Goal: Task Accomplishment & Management: Use online tool/utility

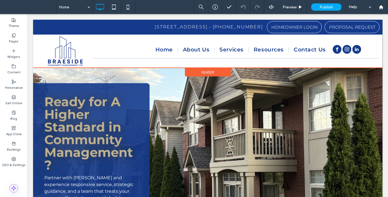
click at [200, 70] on div "Header" at bounding box center [208, 72] width 46 height 8
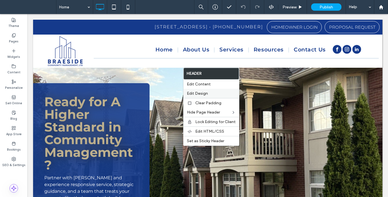
click at [202, 94] on span "Edit Design" at bounding box center [197, 93] width 21 height 5
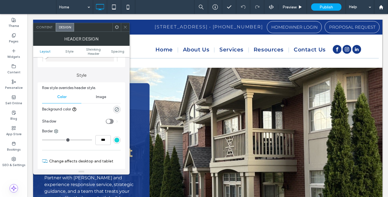
scroll to position [64, 0]
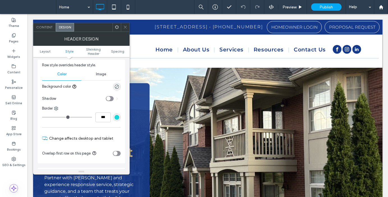
click at [113, 101] on div "Shadow" at bounding box center [81, 98] width 79 height 14
click at [113, 97] on div "toggle" at bounding box center [110, 98] width 8 height 5
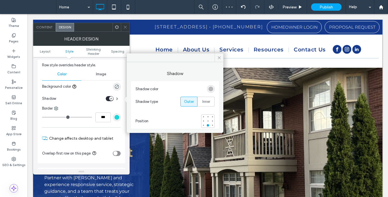
click at [212, 90] on div "rgba(0, 0, 0, 0.25)" at bounding box center [211, 88] width 5 height 5
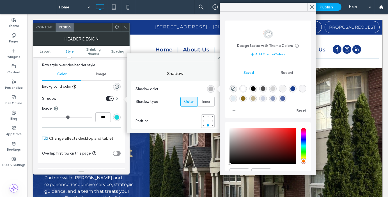
click at [265, 90] on div "rgba(79,79,79,1)" at bounding box center [263, 88] width 5 height 5
type input "*******"
type input "***"
type input "****"
click at [255, 89] on div "rgba(0,0,0,1)" at bounding box center [253, 88] width 5 height 5
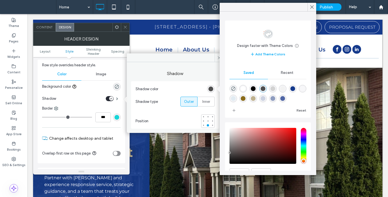
type input "*******"
click at [125, 28] on icon at bounding box center [125, 27] width 4 height 4
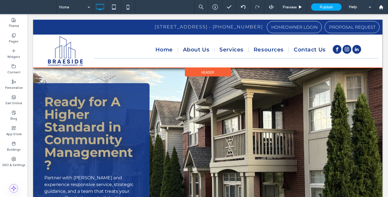
click at [211, 73] on span "Header" at bounding box center [207, 72] width 13 height 5
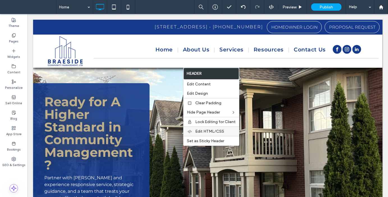
click at [218, 130] on span "Edit HTML/CSS" at bounding box center [209, 131] width 29 height 5
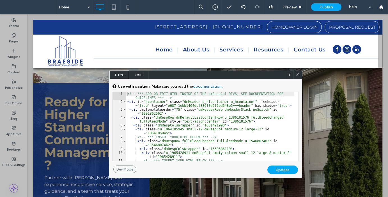
click at [139, 72] on span "CSS" at bounding box center [139, 74] width 20 height 8
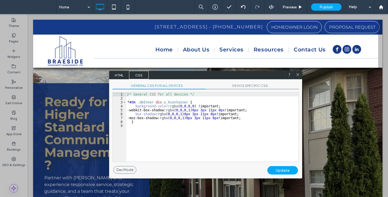
click at [253, 118] on div "/* General CSS for all devices */ * #dm .dmInner div .u_hcontainer { background…" at bounding box center [212, 130] width 172 height 77
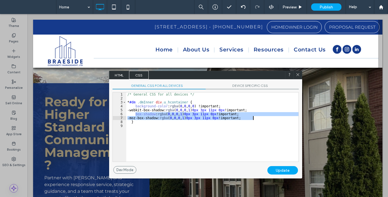
drag, startPoint x: 136, startPoint y: 113, endPoint x: 256, endPoint y: 119, distance: 120.2
click at [256, 119] on div "/* General CSS for all devices */ * #dm .dmInner div .u_hcontainer { background…" at bounding box center [212, 130] width 172 height 77
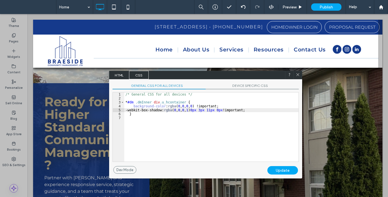
click at [212, 110] on div "/* General CSS for all devices */ * #dm .dmInner div .u_hcontainer { background…" at bounding box center [211, 130] width 174 height 77
click at [221, 110] on div "/* General CSS for all devices */ * #dm .dmInner div .u_hcontainer { background…" at bounding box center [211, 130] width 174 height 77
click at [284, 170] on div "Update" at bounding box center [282, 170] width 31 height 8
click at [283, 169] on div "Update" at bounding box center [282, 170] width 31 height 8
click at [272, 111] on div "/* General CSS for all devices */ * #dm .dmInner div .u_hcontainer { background…" at bounding box center [211, 130] width 174 height 77
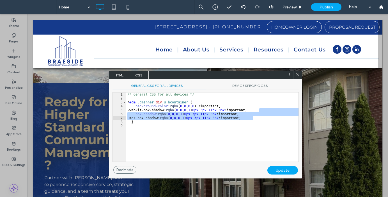
click at [264, 114] on div "/* General CSS for all devices */ * #dm .dmInner div .u_hcontainer { background…" at bounding box center [212, 130] width 172 height 77
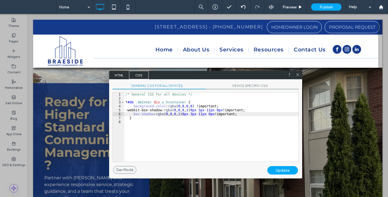
click at [134, 110] on div "/* General CSS for all devices */ * #dm .dmInner div .u_hcontainer { background…" at bounding box center [211, 130] width 174 height 77
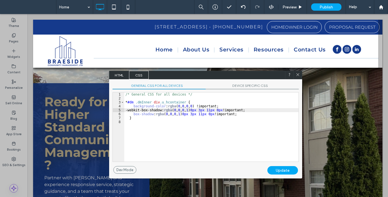
click at [269, 108] on div "/* General CSS for all devices */ * #dm .dmInner div .u_hcontainer { background…" at bounding box center [211, 130] width 174 height 77
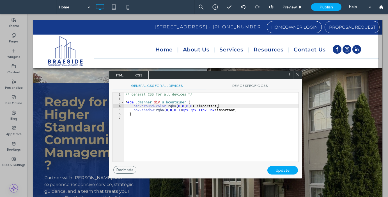
click at [194, 110] on div "/* General CSS for all devices */ * #dm .dmInner div .u_hcontainer { background…" at bounding box center [211, 130] width 174 height 77
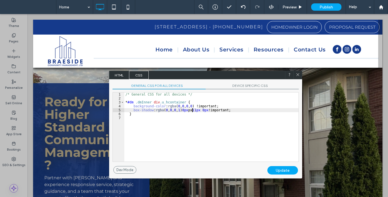
type textarea "**"
click at [287, 171] on div "Update" at bounding box center [282, 170] width 31 height 8
click at [134, 109] on div "/* General CSS for all devices */ * #dm .dmInner div .u_hcontainer { background…" at bounding box center [211, 130] width 174 height 77
click at [243, 110] on div "/* General CSS for all devices */ * #dm .dmInner div .u_hcontainer { background…" at bounding box center [211, 130] width 174 height 77
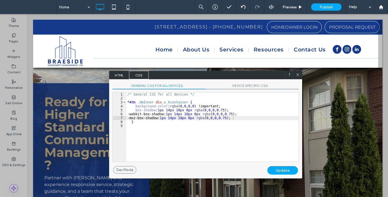
click at [292, 170] on div "Update" at bounding box center [282, 170] width 31 height 8
click at [282, 171] on div "Update" at bounding box center [282, 170] width 31 height 8
click at [299, 77] on span at bounding box center [298, 74] width 4 height 5
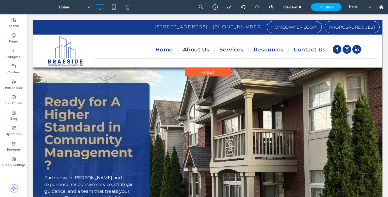
click at [201, 70] on span "Header" at bounding box center [207, 72] width 13 height 5
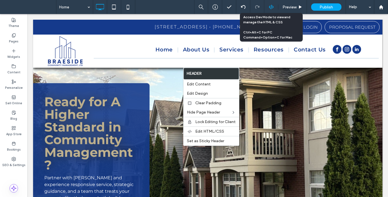
click at [273, 8] on icon at bounding box center [271, 6] width 5 height 5
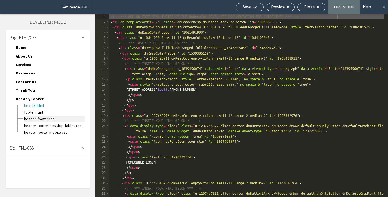
click at [45, 116] on span "header-footer.css" at bounding box center [54, 119] width 61 height 6
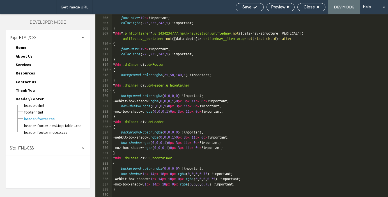
scroll to position [1795, 0]
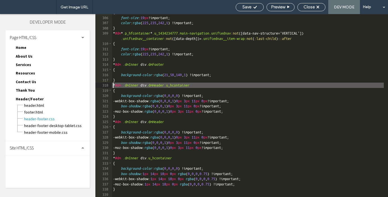
click at [113, 85] on div "{ font-size : 19 px !important; color : rgba ( 225 , 235 , 242 , 1 ) !important…" at bounding box center [248, 106] width 272 height 193
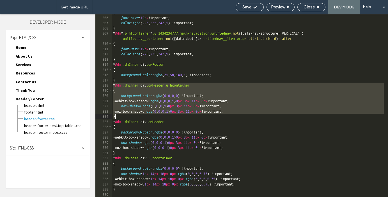
click at [117, 116] on div "{ font-size : 19 px !important; color : rgba ( 225 , 235 , 242 , 1 ) !important…" at bounding box center [248, 106] width 272 height 193
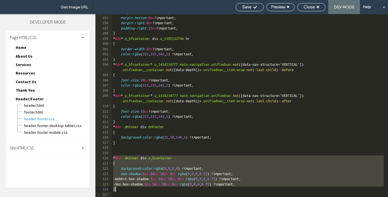
scroll to position [1702, 0]
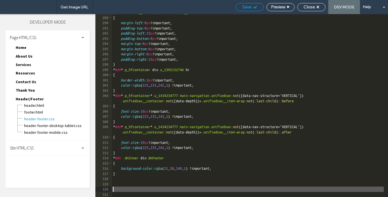
click at [254, 9] on icon at bounding box center [255, 7] width 4 height 4
click at [308, 10] on div "Close" at bounding box center [311, 7] width 28 height 8
click at [316, 6] on div "Close" at bounding box center [312, 6] width 28 height 5
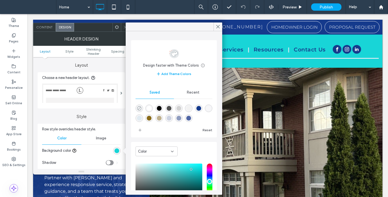
click at [140, 107] on use "rgba(0,0,0,0)" at bounding box center [139, 108] width 4 height 4
type input "*******"
type input "*"
type input "**"
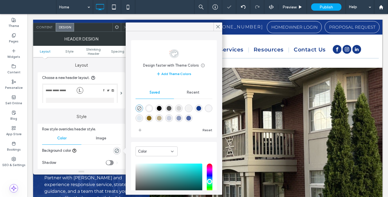
click at [124, 27] on icon at bounding box center [125, 27] width 4 height 4
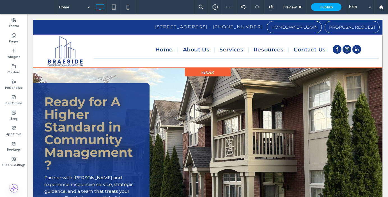
click at [201, 72] on span "Header" at bounding box center [207, 72] width 13 height 5
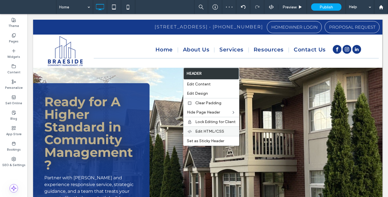
click at [212, 129] on span "Edit HTML/CSS" at bounding box center [209, 131] width 29 height 5
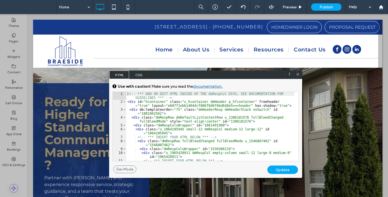
click at [138, 77] on span "CSS" at bounding box center [139, 74] width 20 height 8
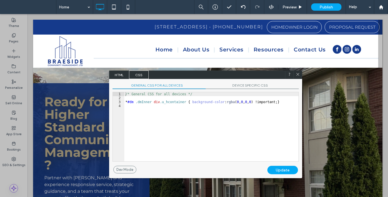
click at [223, 118] on div "/* General CSS for all devices */ * #dm .dmInner div .u_hcontainer { background…" at bounding box center [211, 130] width 174 height 77
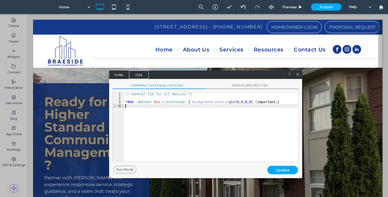
scroll to position [1, 0]
click at [279, 102] on div "/* General CSS for all devices */ * #dm .dmInner div .u_hcontainer { background…" at bounding box center [211, 130] width 174 height 77
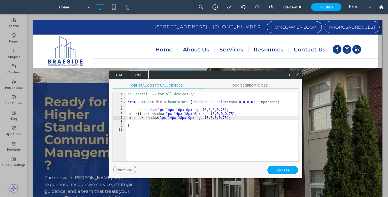
click at [290, 171] on div "Update" at bounding box center [282, 170] width 31 height 8
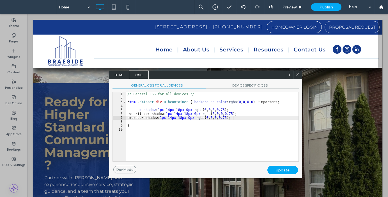
click at [238, 123] on div "/* General CSS for all devices */ * #dm .dmInner div .u_hcontainer { background…" at bounding box center [212, 130] width 172 height 77
click at [127, 114] on div "/* General CSS for all devices */ * #dm .dmInner div .u_hcontainer { background…" at bounding box center [212, 130] width 172 height 77
click at [236, 118] on div "/* General CSS for all devices */ * #dm .dmInner div .u_hcontainer { background…" at bounding box center [212, 130] width 172 height 77
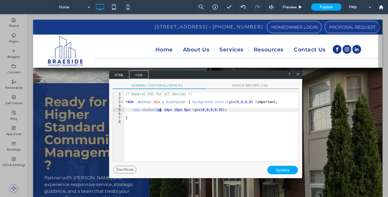
click at [160, 109] on div "/* General CSS for all devices */ * #dm .dmInner div .u_hcontainer { background…" at bounding box center [211, 130] width 174 height 77
type textarea "**"
click at [289, 170] on div "Update" at bounding box center [282, 170] width 31 height 8
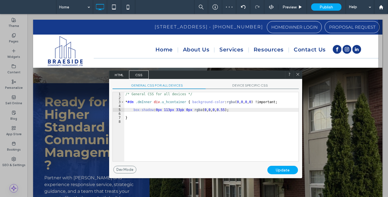
click at [168, 109] on div "/* General CSS for all devices */ * #dm .dmInner div .u_hcontainer { background…" at bounding box center [211, 130] width 174 height 77
click at [280, 170] on div "Update" at bounding box center [282, 170] width 31 height 8
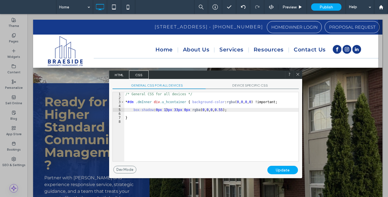
click at [299, 74] on icon at bounding box center [298, 74] width 4 height 4
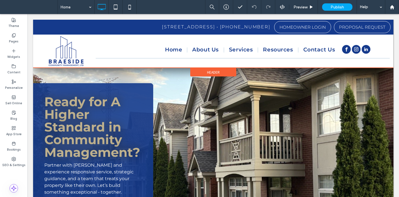
click at [214, 74] on span "Header" at bounding box center [213, 72] width 13 height 5
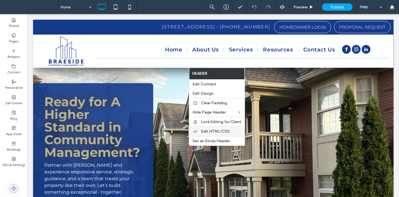
click at [217, 132] on span "Edit HTML/CSS" at bounding box center [215, 131] width 29 height 5
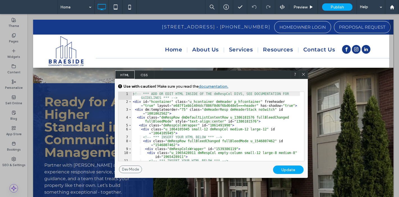
click at [141, 73] on span "CSS" at bounding box center [145, 74] width 20 height 8
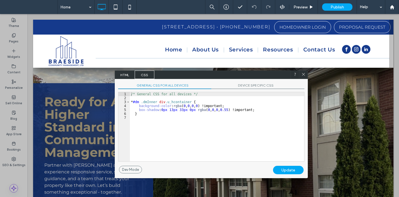
click at [209, 110] on div "/* General CSS for all devices */ * #dm .dmInner div .u_hcontainer { background…" at bounding box center [217, 130] width 174 height 77
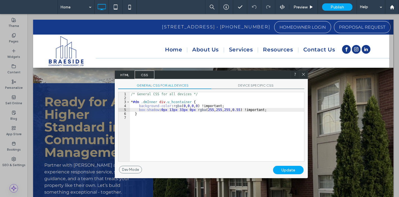
click at [291, 170] on div "Update" at bounding box center [288, 170] width 31 height 8
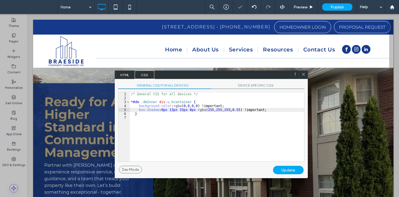
click at [240, 110] on div "/* General CSS for all devices */ * #dm .dmInner div .u_hcontainer { background…" at bounding box center [217, 130] width 174 height 77
type textarea "**"
click at [294, 170] on div "Update" at bounding box center [288, 170] width 31 height 8
click at [247, 114] on div "/* General CSS for all devices */ * #dm .dmInner div .u_hcontainer { background…" at bounding box center [217, 130] width 174 height 77
click at [230, 110] on div "/* General CSS for all devices */ * #dm .dmInner div .u_hcontainer { background…" at bounding box center [217, 130] width 174 height 77
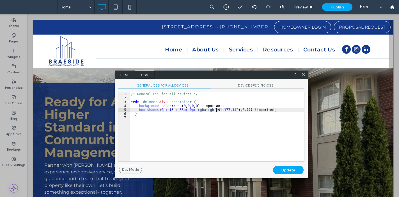
click at [217, 109] on div "/* General CSS for all devices */ * #dm .dmInner div .u_hcontainer { background…" at bounding box center [217, 130] width 174 height 77
click at [218, 110] on div "/* General CSS for all devices */ * #dm .dmInner div .u_hcontainer { background…" at bounding box center [217, 130] width 174 height 77
click at [288, 170] on div "Update" at bounding box center [288, 170] width 31 height 8
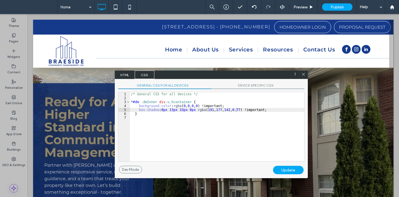
click at [303, 75] on icon at bounding box center [303, 74] width 4 height 4
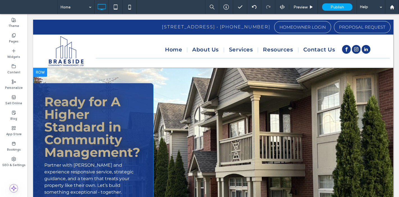
click at [42, 71] on div at bounding box center [40, 72] width 14 height 9
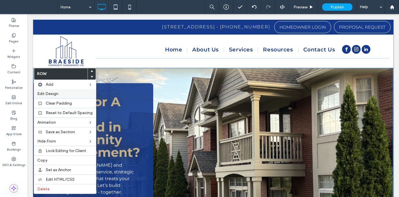
click at [57, 94] on span "Edit Design" at bounding box center [47, 93] width 21 height 5
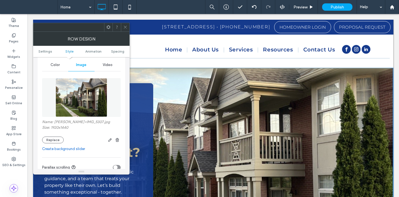
scroll to position [75, 0]
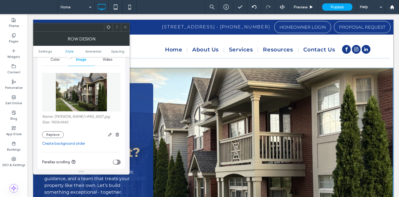
click at [80, 145] on link "Create background slider" at bounding box center [81, 144] width 79 height 6
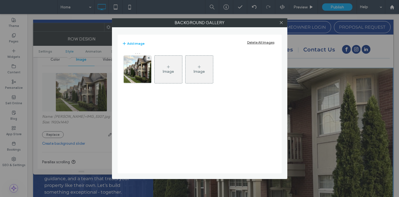
click at [181, 69] on div "Image" at bounding box center [169, 69] width 28 height 26
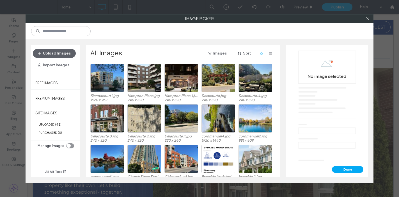
scroll to position [213, 0]
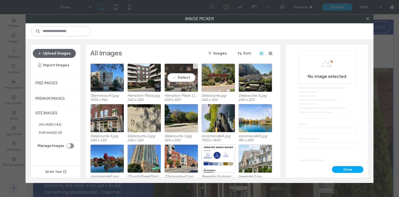
click at [187, 78] on div "Select" at bounding box center [181, 77] width 34 height 28
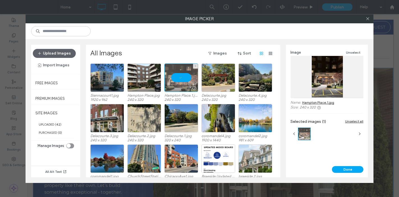
click at [180, 75] on div at bounding box center [181, 77] width 34 height 28
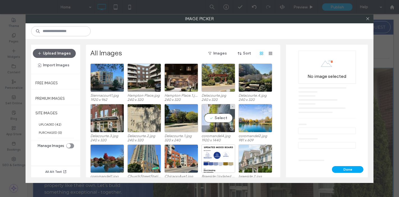
scroll to position [221, 0]
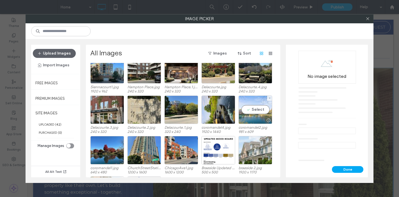
click at [254, 110] on div "Select" at bounding box center [256, 109] width 34 height 28
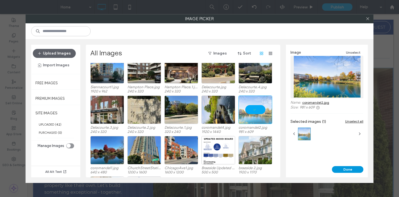
click at [348, 168] on button "Done" at bounding box center [347, 169] width 31 height 7
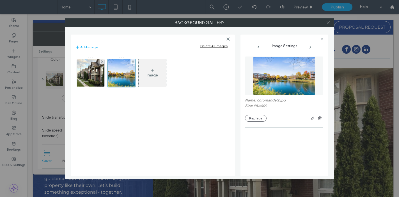
click at [328, 21] on icon at bounding box center [328, 22] width 4 height 4
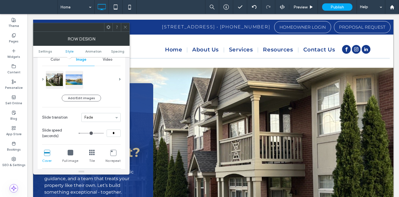
type input "*"
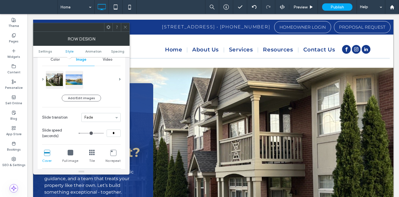
type input "*"
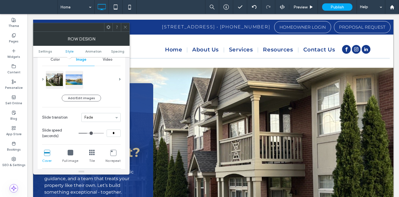
type input "*"
type input "**"
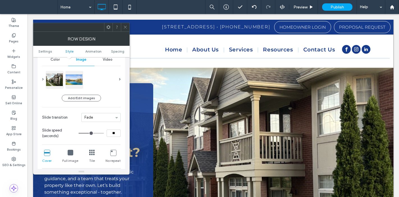
type input "**"
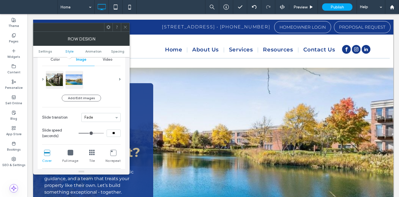
drag, startPoint x: 82, startPoint y: 133, endPoint x: 93, endPoint y: 132, distance: 11.0
type input "**"
click at [93, 133] on input "range" at bounding box center [91, 133] width 25 height 1
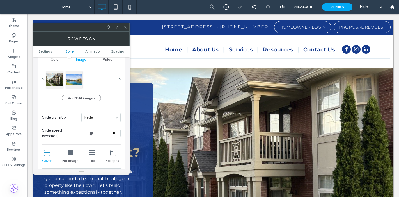
click at [124, 27] on icon at bounding box center [125, 27] width 4 height 4
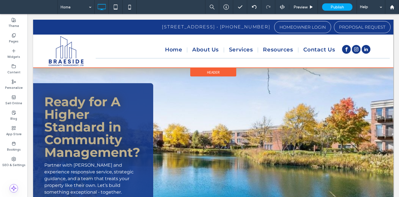
click at [219, 73] on div "Header" at bounding box center [213, 72] width 46 height 8
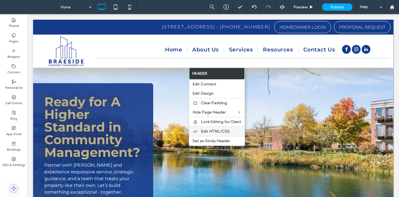
click at [221, 133] on span "Edit HTML/CSS" at bounding box center [215, 131] width 29 height 5
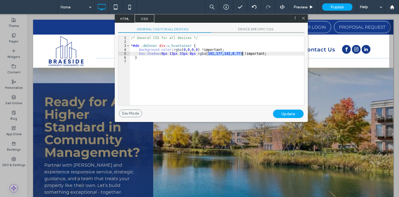
drag, startPoint x: 208, startPoint y: 53, endPoint x: 240, endPoint y: 53, distance: 32.0
click at [240, 53] on div "/* General CSS for all devices */ * #dm .dmInner div .u_hcontainer { background…" at bounding box center [217, 74] width 174 height 77
click at [298, 113] on div "Update" at bounding box center [288, 113] width 31 height 8
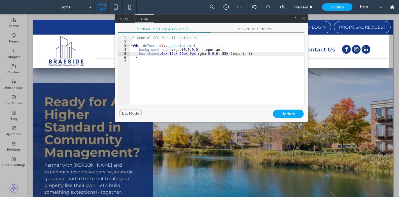
click at [305, 19] on icon at bounding box center [303, 18] width 4 height 4
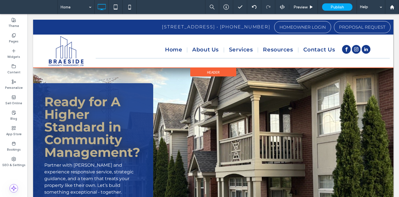
click at [211, 70] on span "Header" at bounding box center [213, 72] width 13 height 5
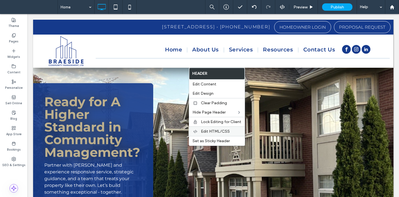
click at [219, 130] on span "Edit HTML/CSS" at bounding box center [215, 131] width 29 height 5
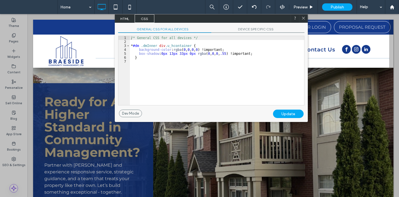
click at [140, 54] on div "/* General CSS for all devices */ * #dm .dmInner div .u_hcontainer { background…" at bounding box center [217, 74] width 174 height 77
click at [256, 54] on div "/* General CSS for all devices */ * #dm .dmInner div .u_hcontainer { background…" at bounding box center [217, 74] width 174 height 77
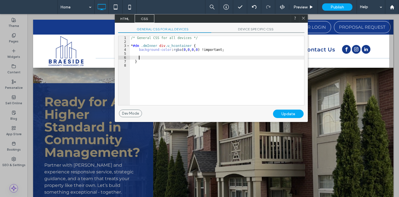
paste textarea
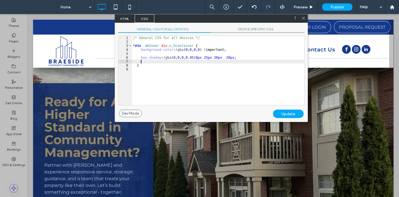
click at [289, 113] on div "Update" at bounding box center [288, 113] width 31 height 8
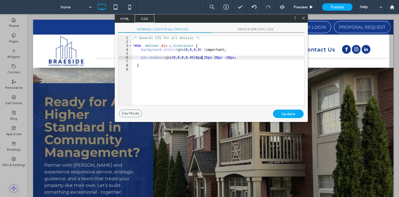
click at [201, 58] on div "/* General CSS for all devices */ * #dm .dmInner div .u_hcontainer { background…" at bounding box center [218, 74] width 172 height 77
click at [289, 112] on div "Update" at bounding box center [288, 113] width 31 height 8
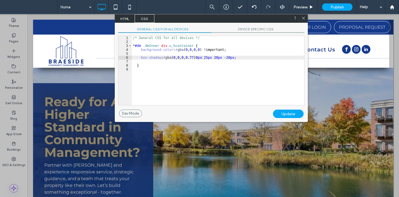
click at [218, 57] on div "/* General CSS for all devices */ * #dm .dmInner div .u_hcontainer { background…" at bounding box center [218, 74] width 172 height 77
click at [228, 57] on div "/* General CSS for all devices */ * #dm .dmInner div .u_hcontainer { background…" at bounding box center [218, 74] width 172 height 77
click at [240, 56] on div "/* General CSS for all devices */ * #dm .dmInner div .u_hcontainer { background…" at bounding box center [218, 74] width 172 height 77
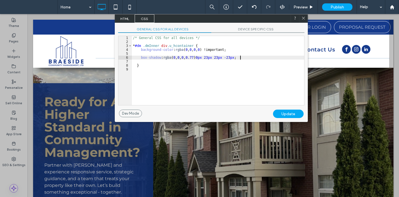
click at [292, 113] on div "Update" at bounding box center [288, 113] width 31 height 8
click at [201, 58] on div "/* General CSS for all devices */ * #dm .dmInner div .u_hcontainer { background…" at bounding box center [218, 74] width 172 height 77
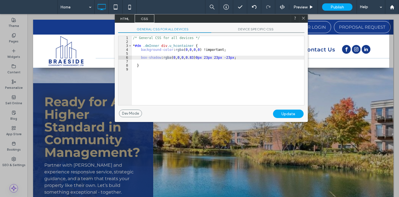
click at [296, 113] on div "Update" at bounding box center [288, 113] width 31 height 8
click at [290, 111] on div "Update" at bounding box center [288, 113] width 31 height 8
click at [246, 59] on div "/* General CSS for all devices */ * #dm .dmInner div .u_hcontainer { background…" at bounding box center [218, 74] width 172 height 77
click at [201, 57] on div "/* General CSS for all devices */ * #dm .dmInner div .u_hcontainer { background…" at bounding box center [218, 74] width 172 height 77
click at [290, 113] on div "Update" at bounding box center [288, 113] width 31 height 8
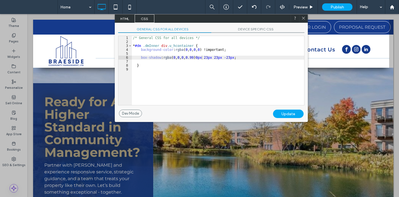
click at [201, 57] on div "/* General CSS for all devices */ * #dm .dmInner div .u_hcontainer { background…" at bounding box center [218, 74] width 172 height 77
click at [288, 113] on div "Update" at bounding box center [288, 113] width 31 height 8
click at [217, 57] on div "/* General CSS for all devices */ * #dm .dmInner div .u_hcontainer { background…" at bounding box center [218, 74] width 172 height 77
click at [240, 57] on div "/* General CSS for all devices */ * #dm .dmInner div .u_hcontainer { background…" at bounding box center [218, 74] width 172 height 77
type textarea "**"
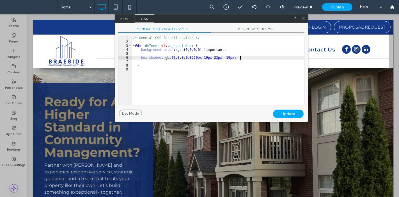
click at [295, 114] on div "Update" at bounding box center [288, 113] width 31 height 8
click at [304, 20] on icon at bounding box center [303, 18] width 4 height 4
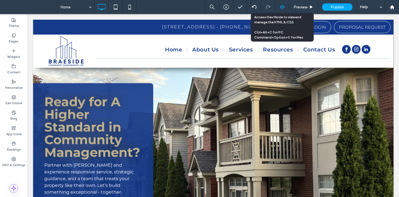
click at [281, 6] on icon at bounding box center [282, 6] width 5 height 5
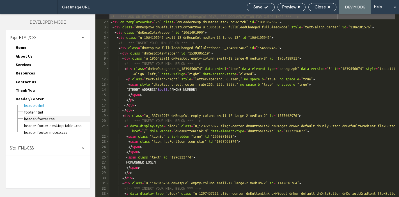
click at [41, 120] on span "header-footer.css" at bounding box center [57, 119] width 66 height 6
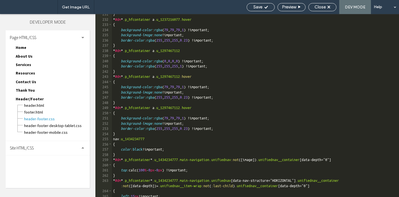
scroll to position [1697, 0]
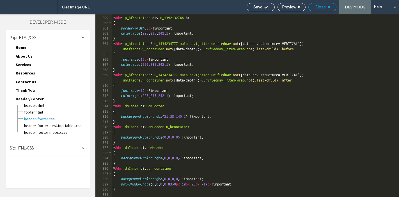
click at [320, 8] on span "Close" at bounding box center [320, 6] width 11 height 5
